Goal: Information Seeking & Learning: Learn about a topic

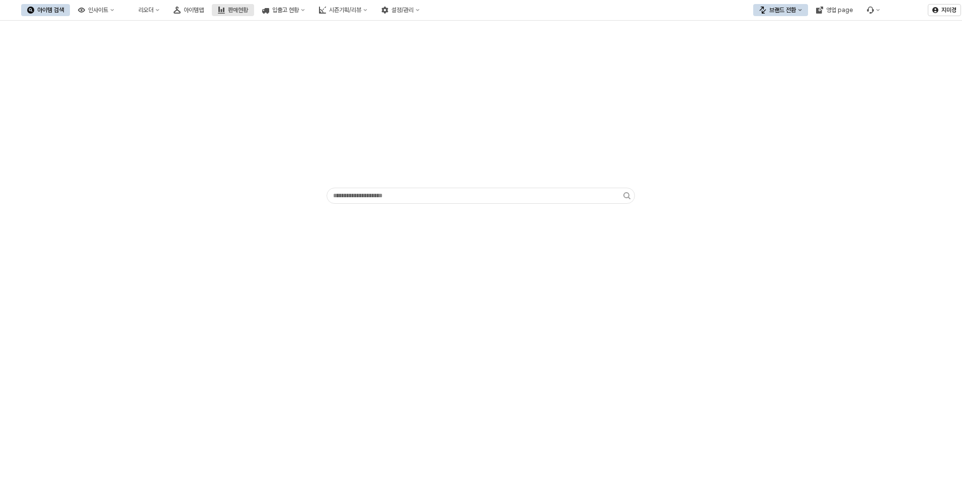
click at [248, 13] on div "판매현황" at bounding box center [238, 10] width 20 height 7
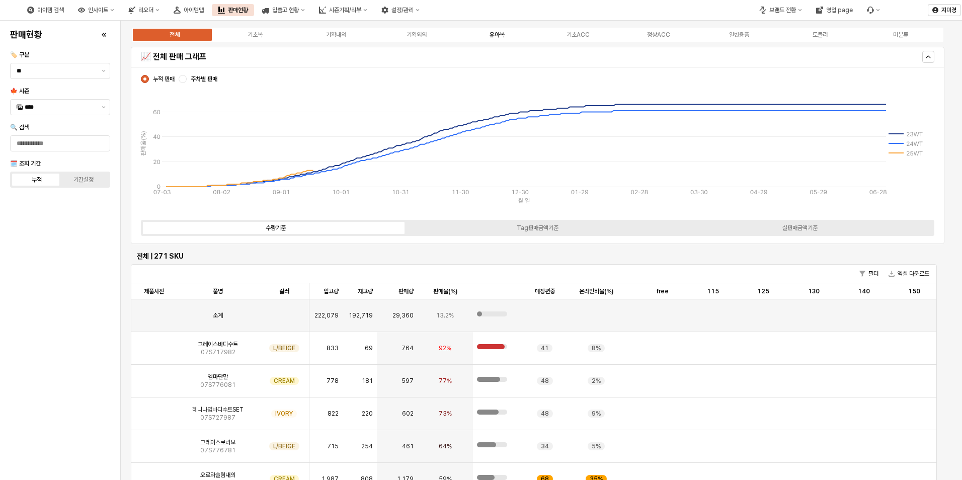
click at [496, 36] on div "유아복" at bounding box center [497, 34] width 15 height 7
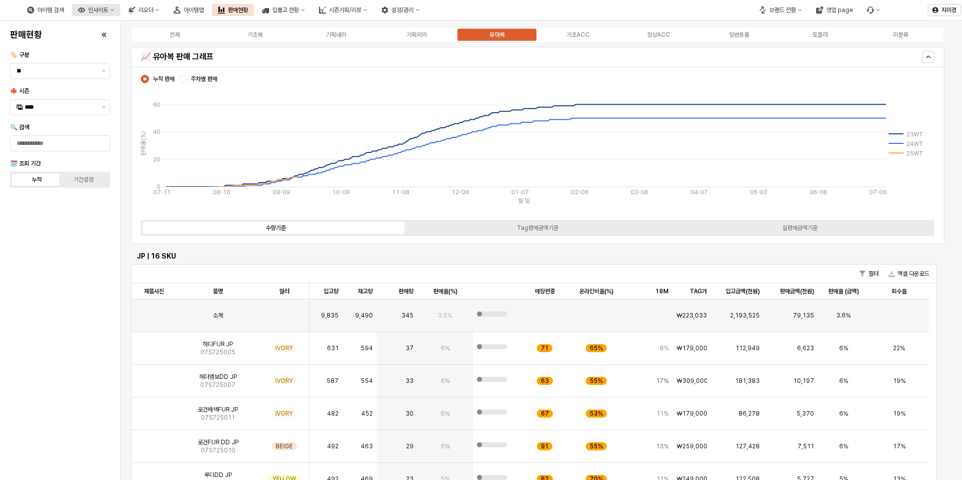
click at [120, 10] on button "인사이트" at bounding box center [96, 10] width 48 height 12
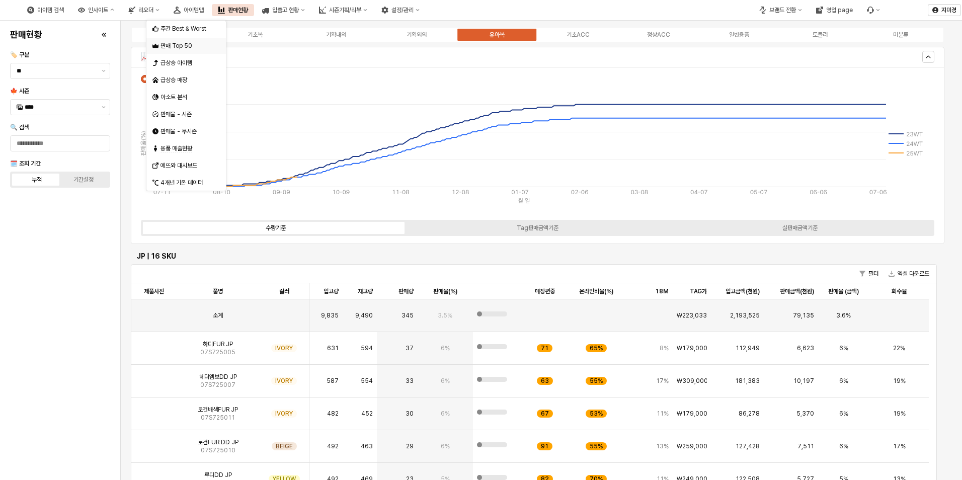
click at [181, 45] on div "판매 Top 50" at bounding box center [186, 46] width 53 height 8
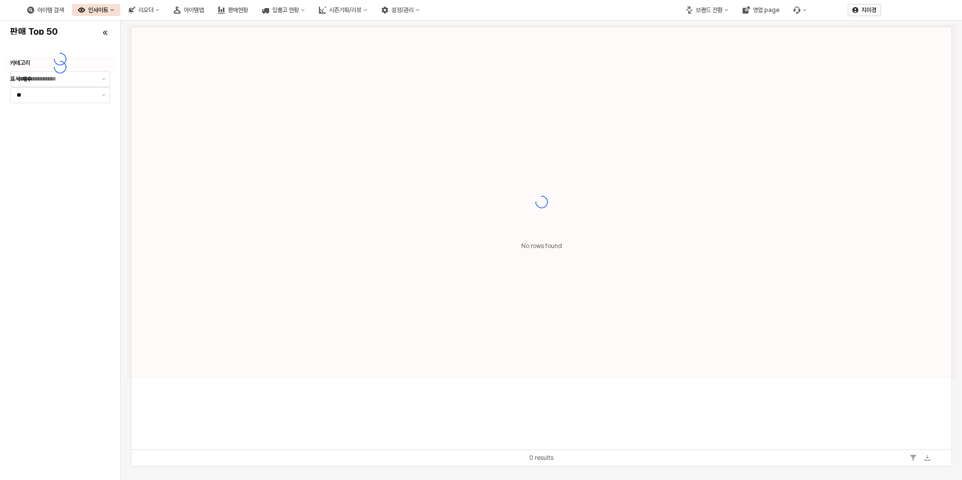
type input "**"
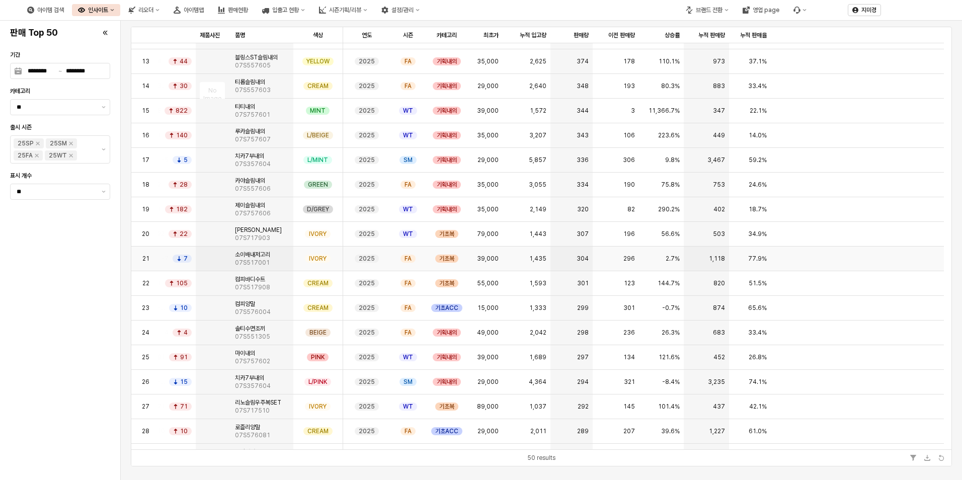
scroll to position [324, 0]
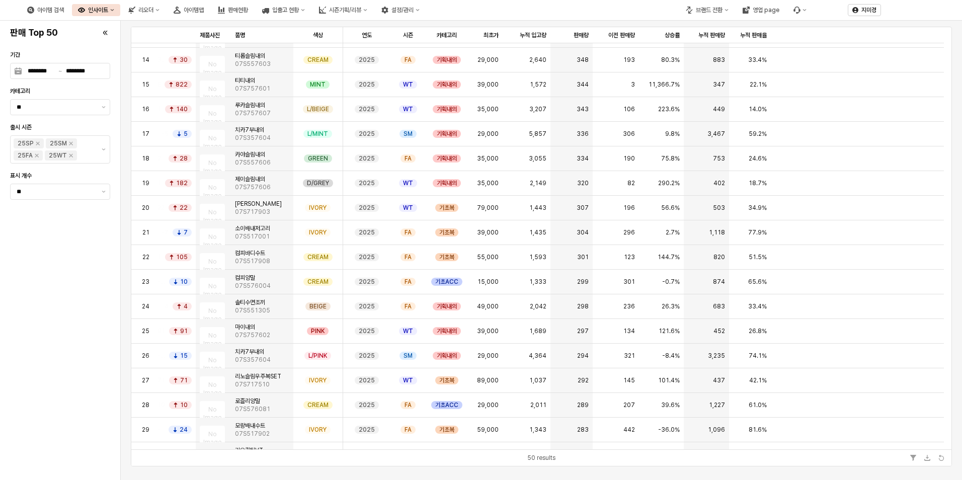
click at [108, 9] on div "인사이트" at bounding box center [98, 10] width 20 height 7
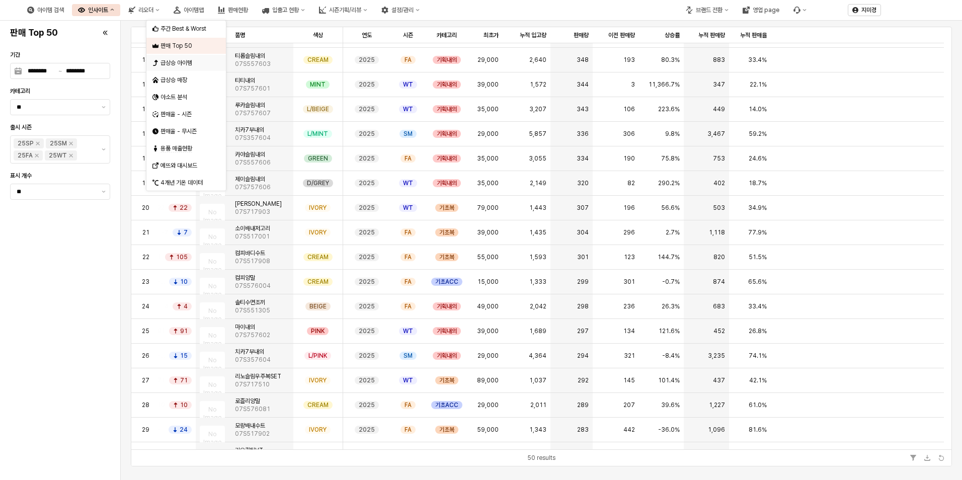
click at [185, 61] on div "급상승 아이템" at bounding box center [186, 63] width 53 height 8
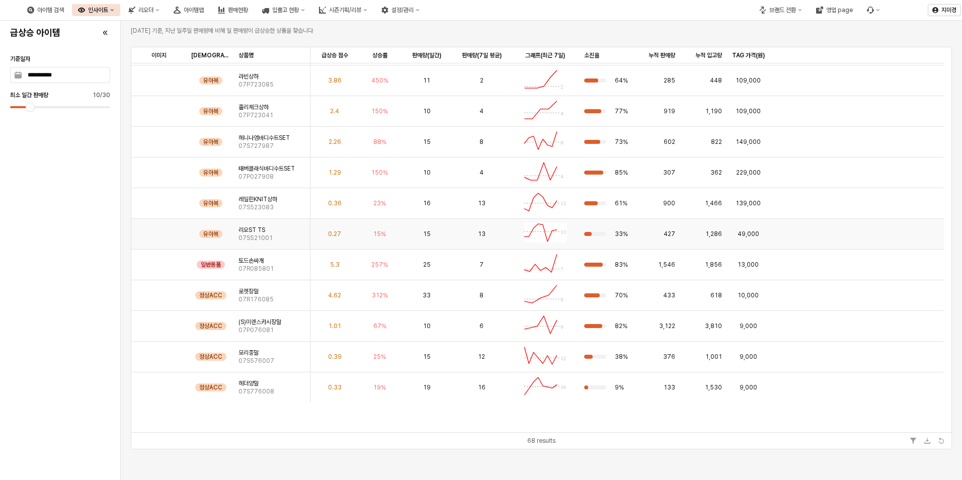
scroll to position [1946, 0]
click at [254, 10] on button "판매현황" at bounding box center [233, 10] width 42 height 12
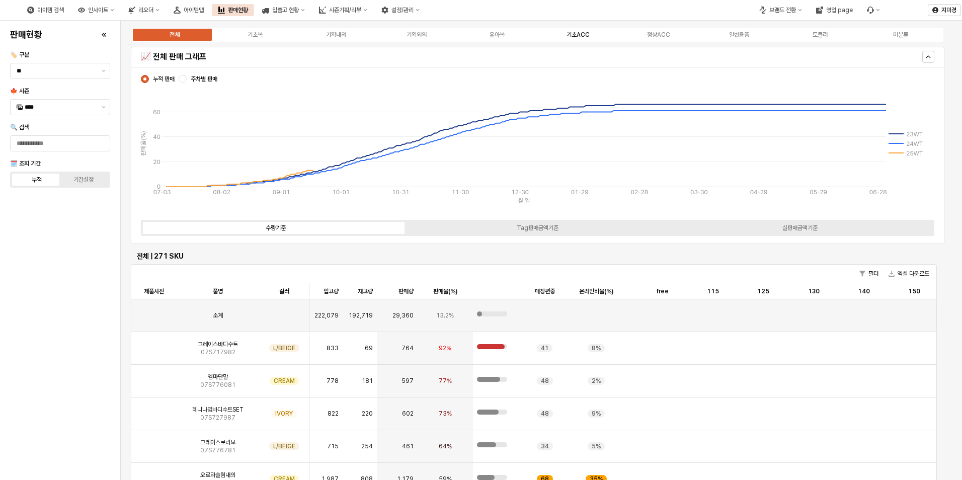
click at [585, 37] on div "기초ACC" at bounding box center [577, 34] width 23 height 7
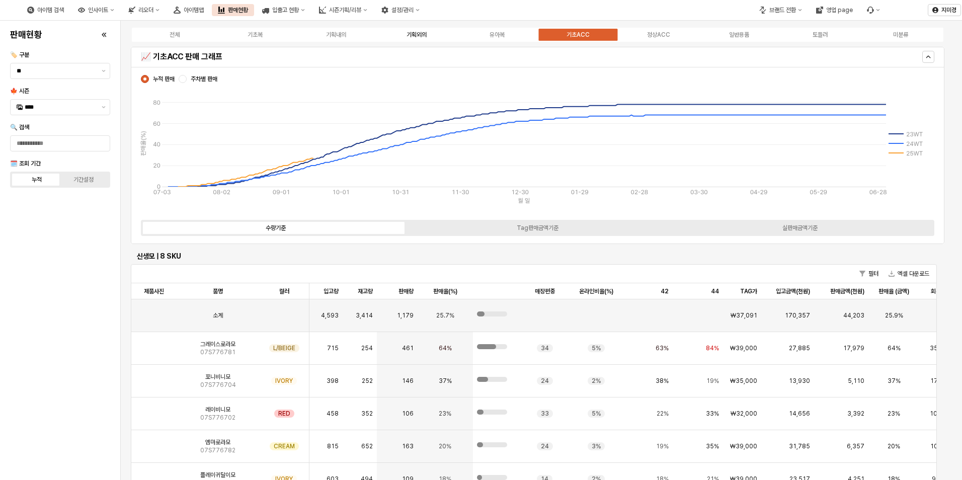
click at [421, 34] on div "기획외의" at bounding box center [416, 34] width 20 height 7
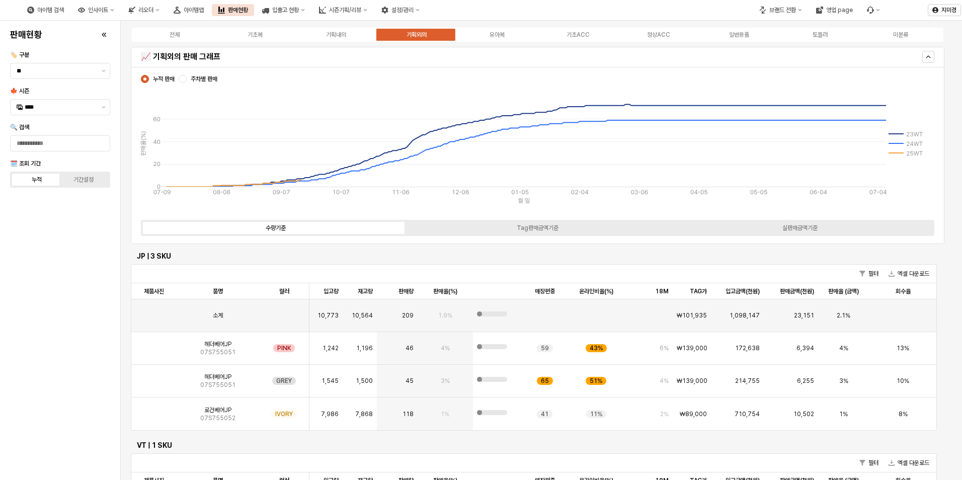
click at [497, 41] on div "전체 기초복 기획내의 기획외의 유아복 기초ACC 정상ACC 일반용품 토들러 미분류" at bounding box center [537, 35] width 813 height 16
click at [499, 35] on div "유아복" at bounding box center [497, 34] width 15 height 7
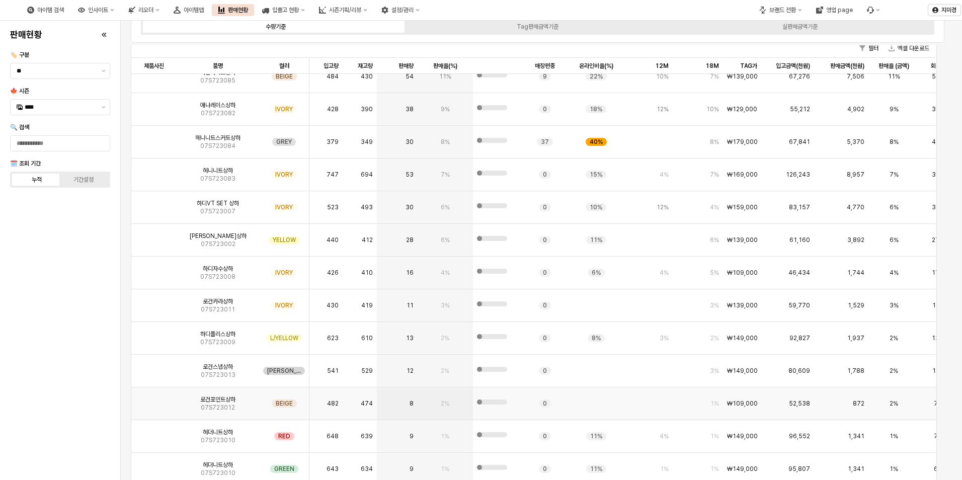
scroll to position [249, 0]
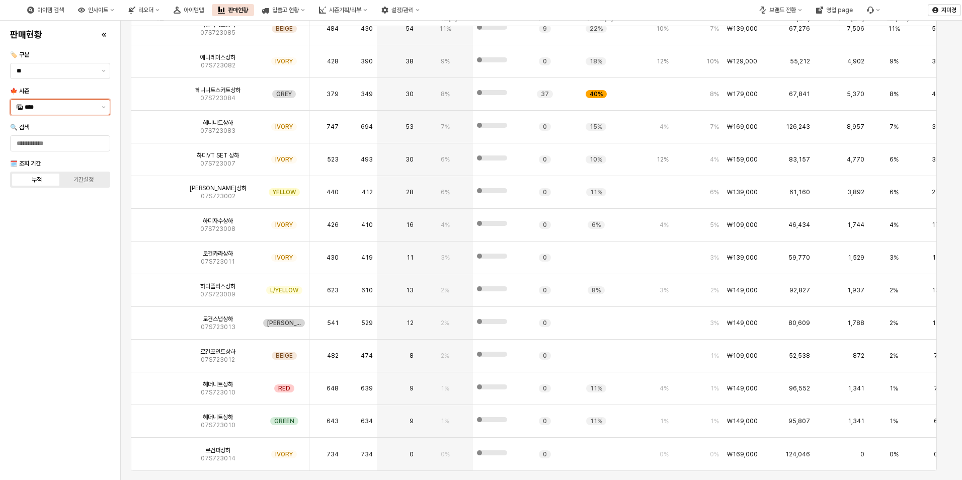
click at [73, 111] on input "****" at bounding box center [60, 107] width 71 height 10
click at [33, 212] on div "25FA" at bounding box center [61, 213] width 73 height 8
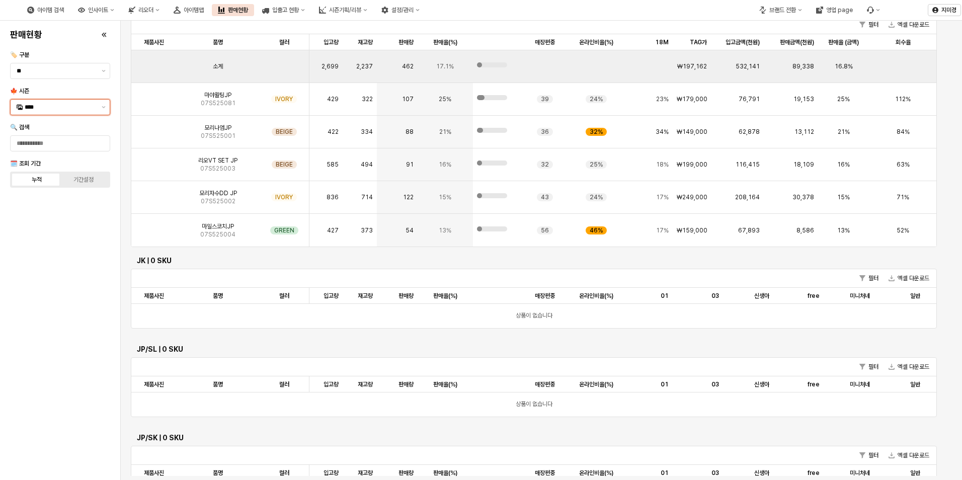
scroll to position [0, 0]
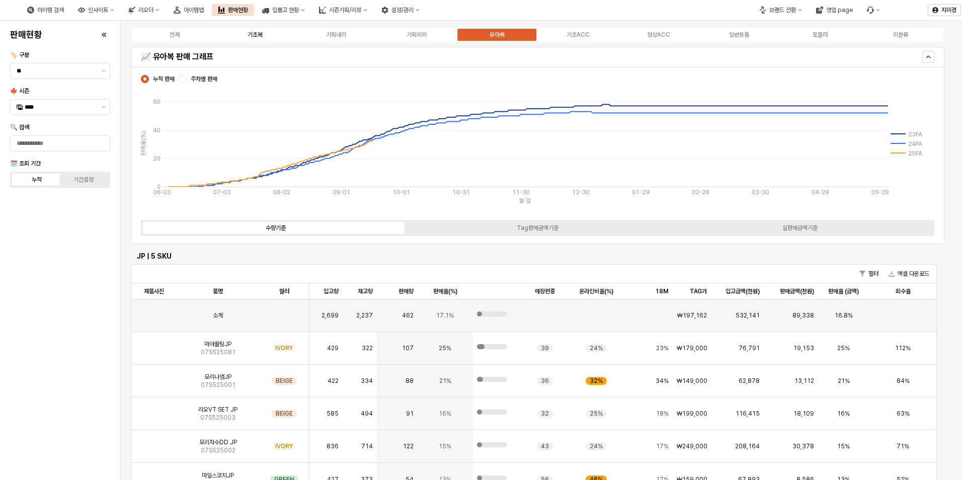
click at [259, 33] on div "기초복" at bounding box center [255, 34] width 15 height 7
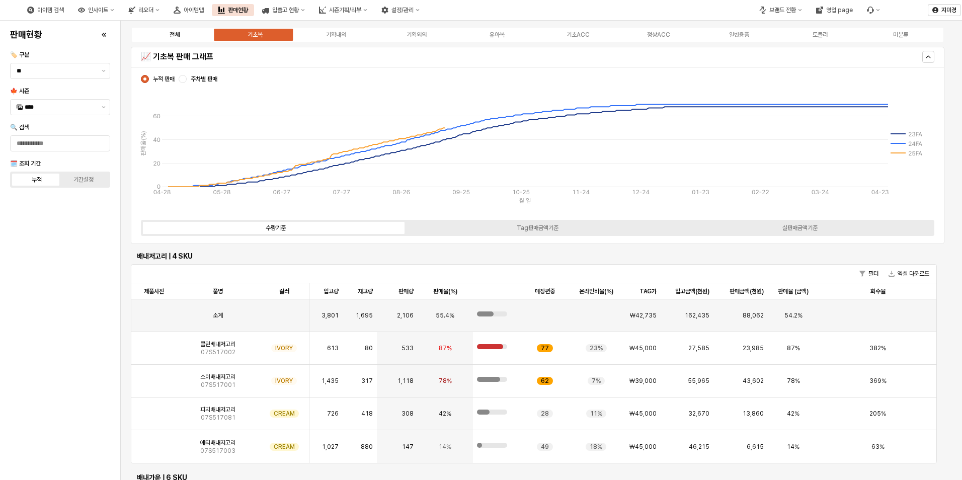
click at [187, 34] on label "전체" at bounding box center [174, 34] width 80 height 9
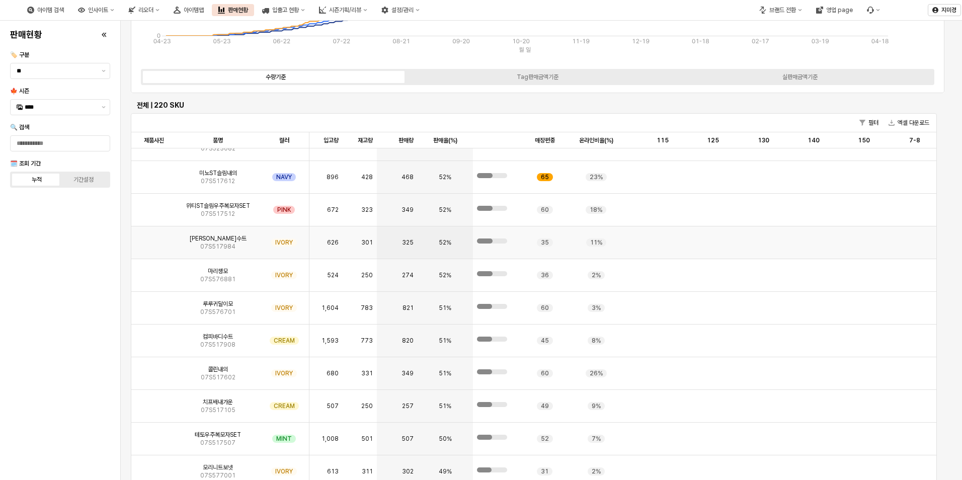
scroll to position [1761, 0]
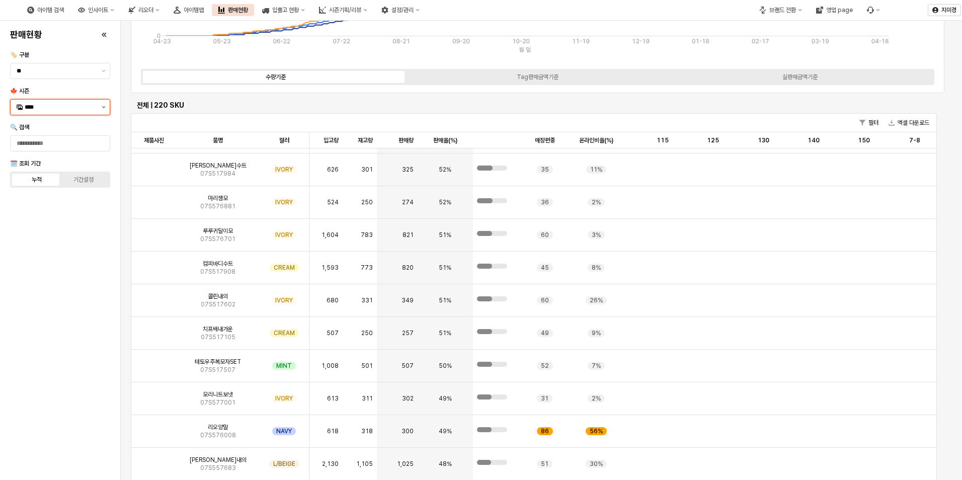
click at [103, 104] on button "제안 사항 표시" at bounding box center [104, 107] width 12 height 15
click at [56, 197] on div "25WT" at bounding box center [61, 196] width 73 height 8
type input "****"
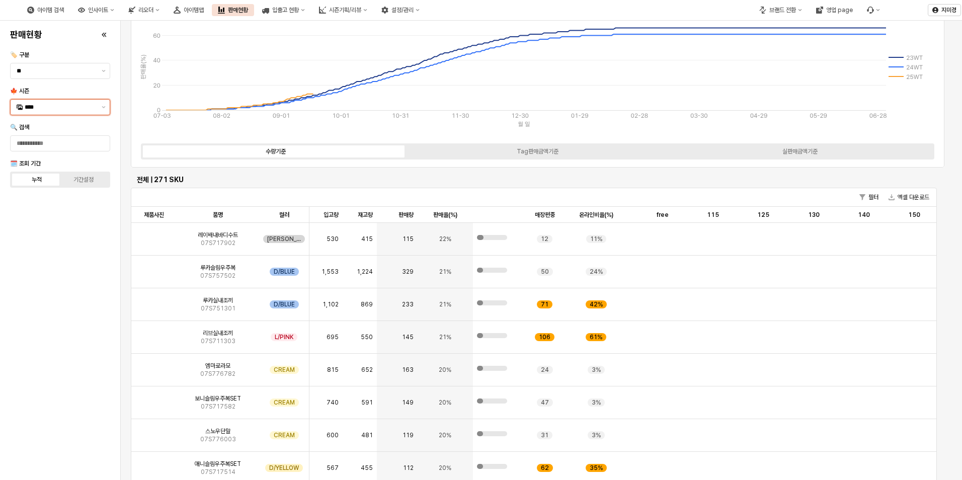
scroll to position [0, 0]
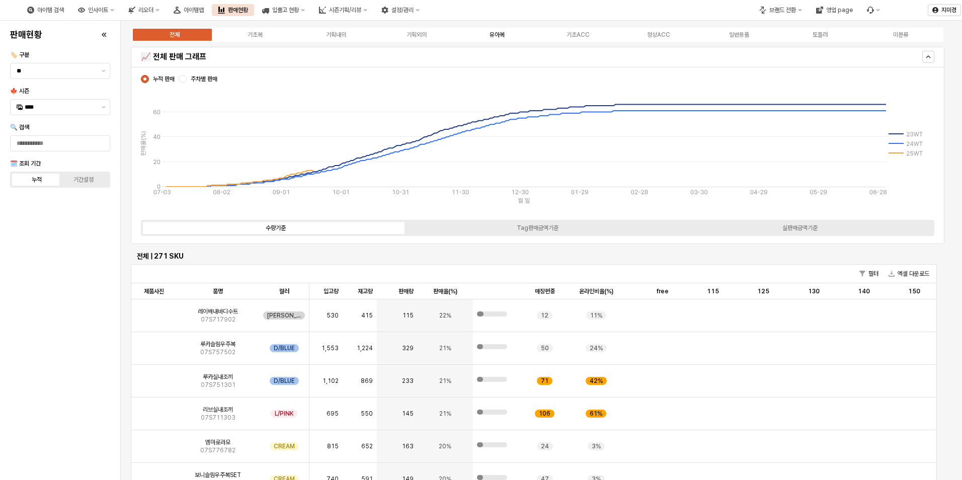
click at [498, 34] on div "유아복" at bounding box center [497, 34] width 15 height 7
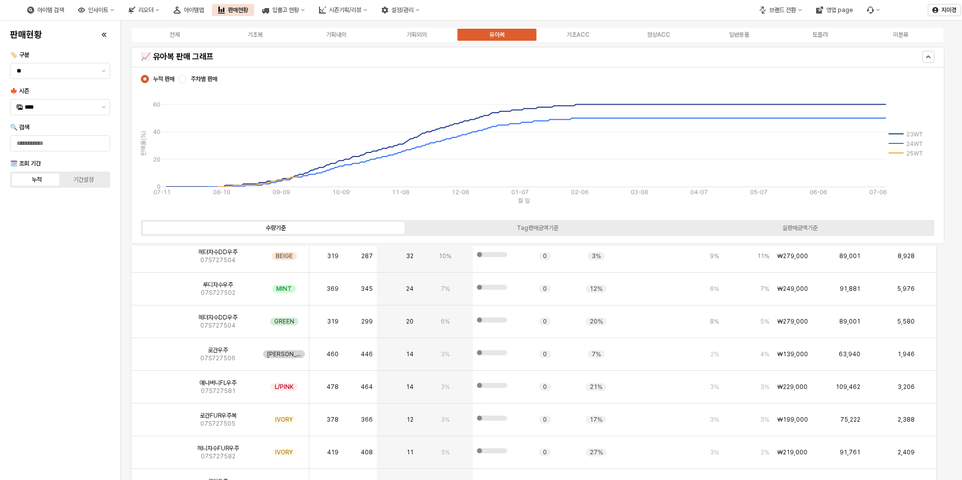
scroll to position [2767, 0]
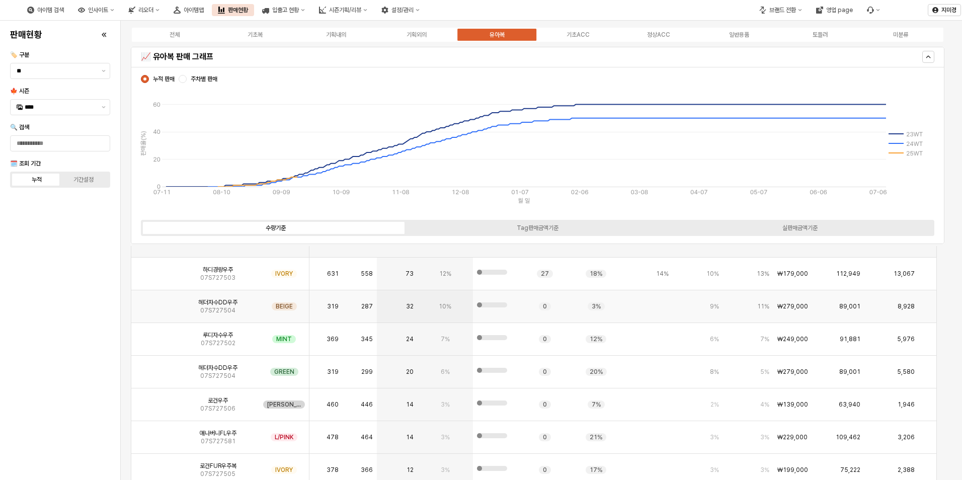
click at [154, 302] on img "App Frame" at bounding box center [154, 302] width 0 height 0
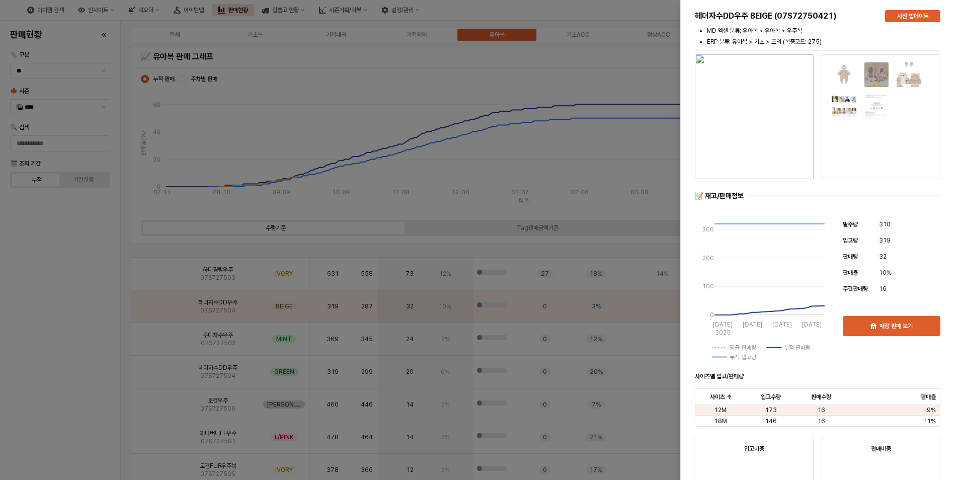
click at [67, 376] on div at bounding box center [481, 240] width 962 height 480
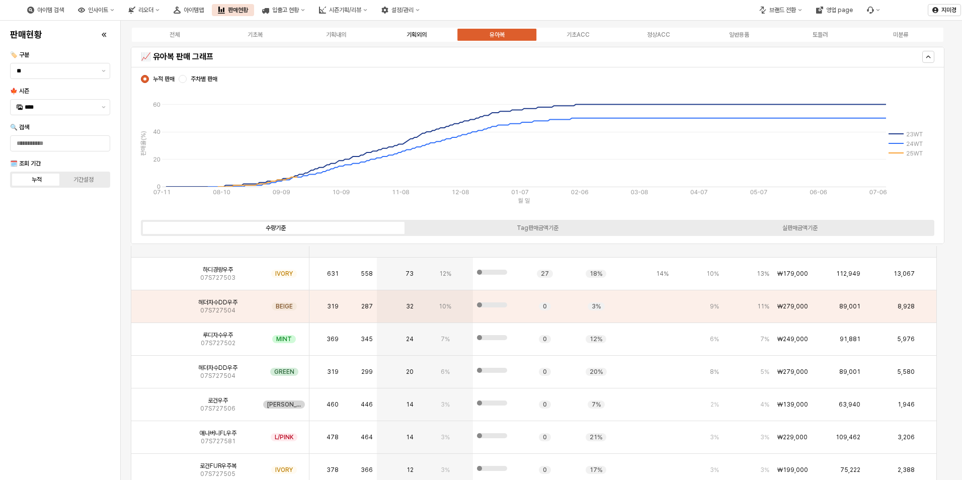
click at [430, 38] on label "기획외의" at bounding box center [416, 34] width 80 height 9
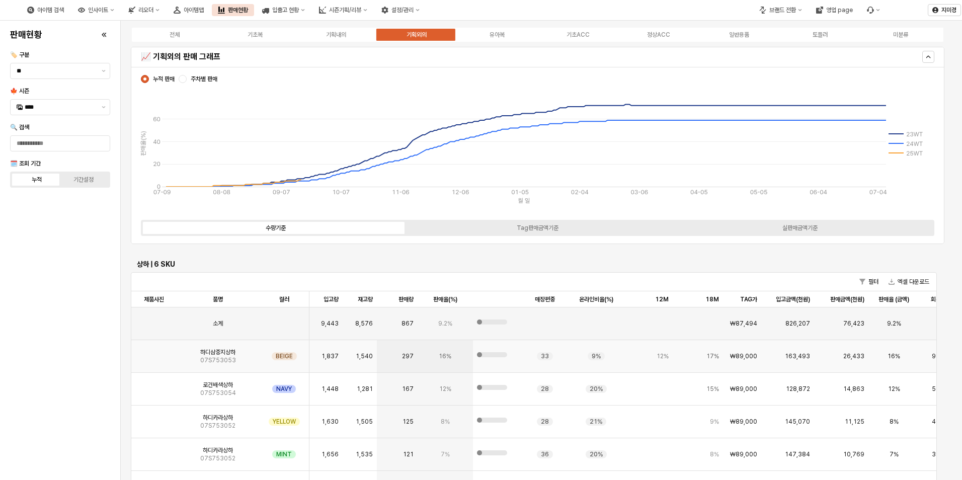
scroll to position [799, 0]
